Goal: Find contact information: Find contact information

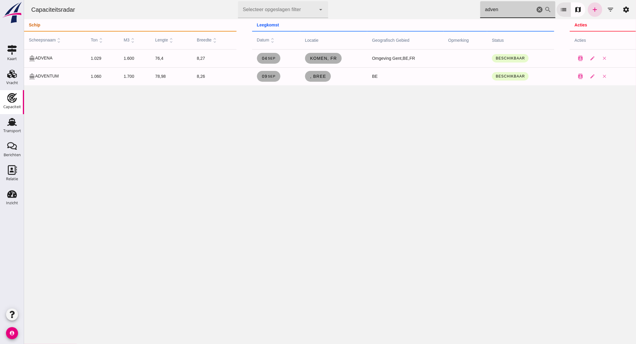
click icon "cancel"
click at [5, 169] on div "Relatie" at bounding box center [12, 170] width 14 height 10
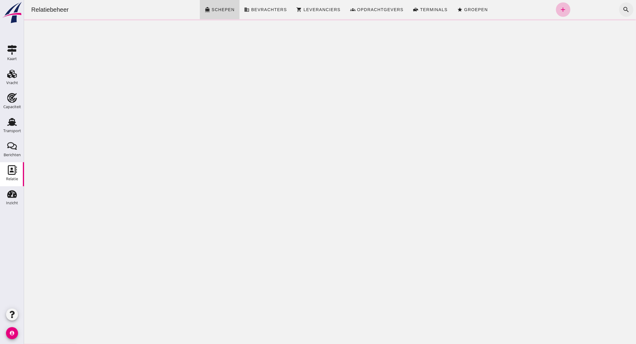
click button "search"
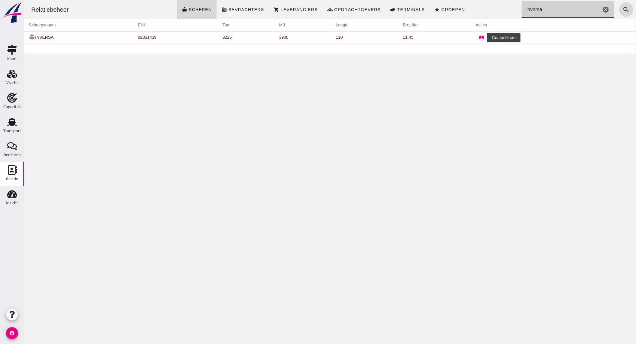
type input "inversa"
click button "contacts"
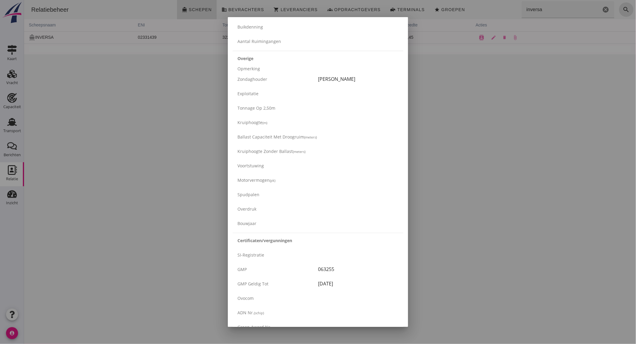
scroll to position [897, 0]
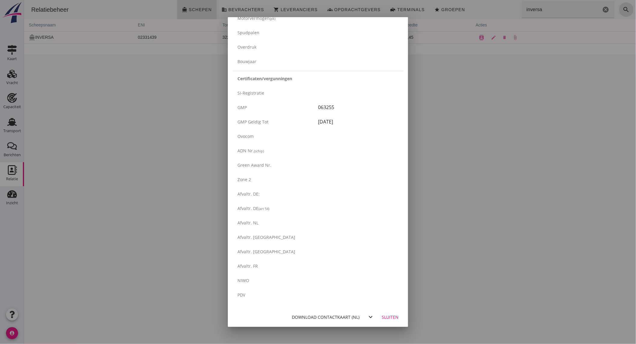
click at [334, 316] on div "Download contactkaart (nl)" at bounding box center [326, 317] width 68 height 6
click at [313, 314] on div "Download contactkaart (nl)" at bounding box center [326, 317] width 68 height 6
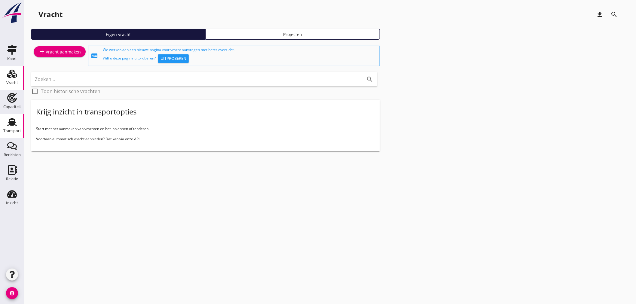
click at [14, 131] on div "Transport" at bounding box center [12, 131] width 18 height 4
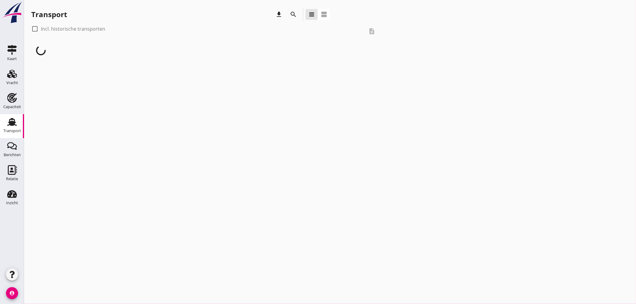
click at [294, 14] on icon "search" at bounding box center [293, 14] width 7 height 7
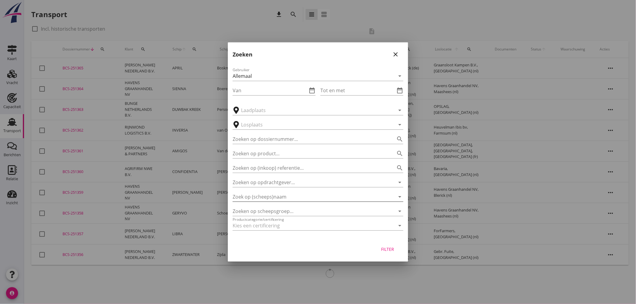
click at [280, 194] on input "Zoek op (scheeps)naam" at bounding box center [310, 197] width 154 height 10
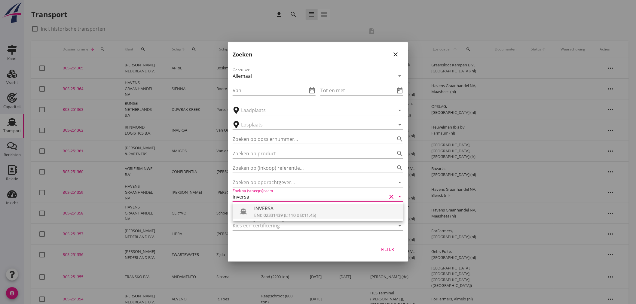
click at [277, 218] on div "ENI: 02331439 (L:110 x B:11.45)" at bounding box center [326, 215] width 144 height 6
click at [390, 252] on div "Filter" at bounding box center [387, 249] width 17 height 6
type input "INVERSA"
